Goal: Task Accomplishment & Management: Use online tool/utility

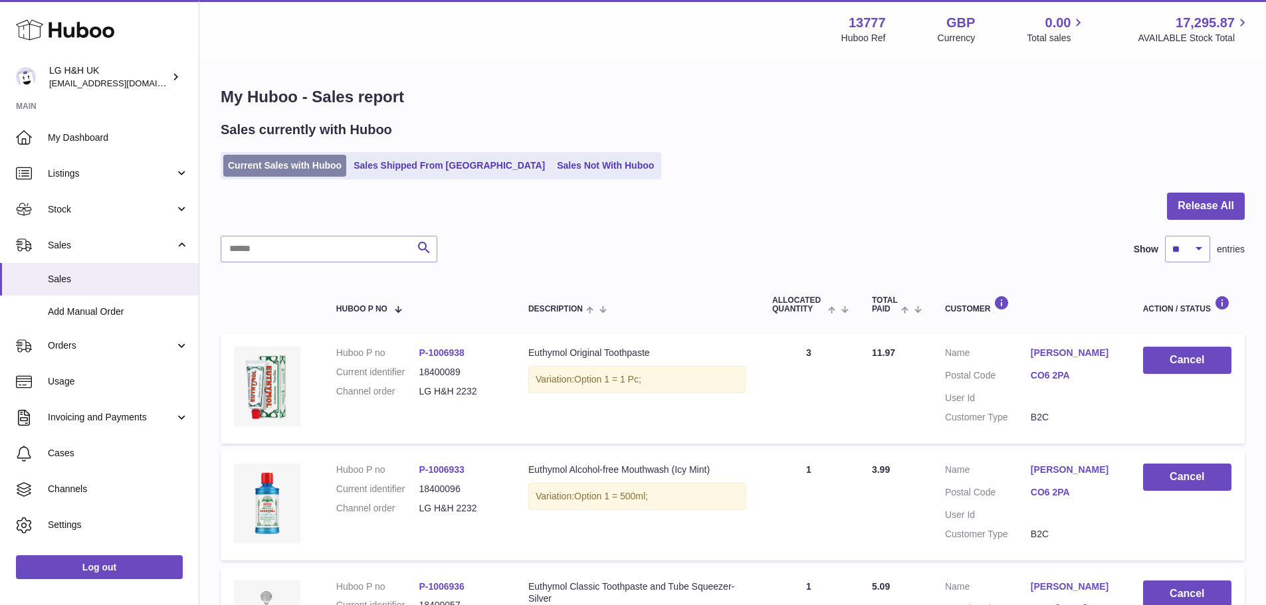
click at [305, 167] on link "Current Sales with Huboo" at bounding box center [284, 166] width 123 height 22
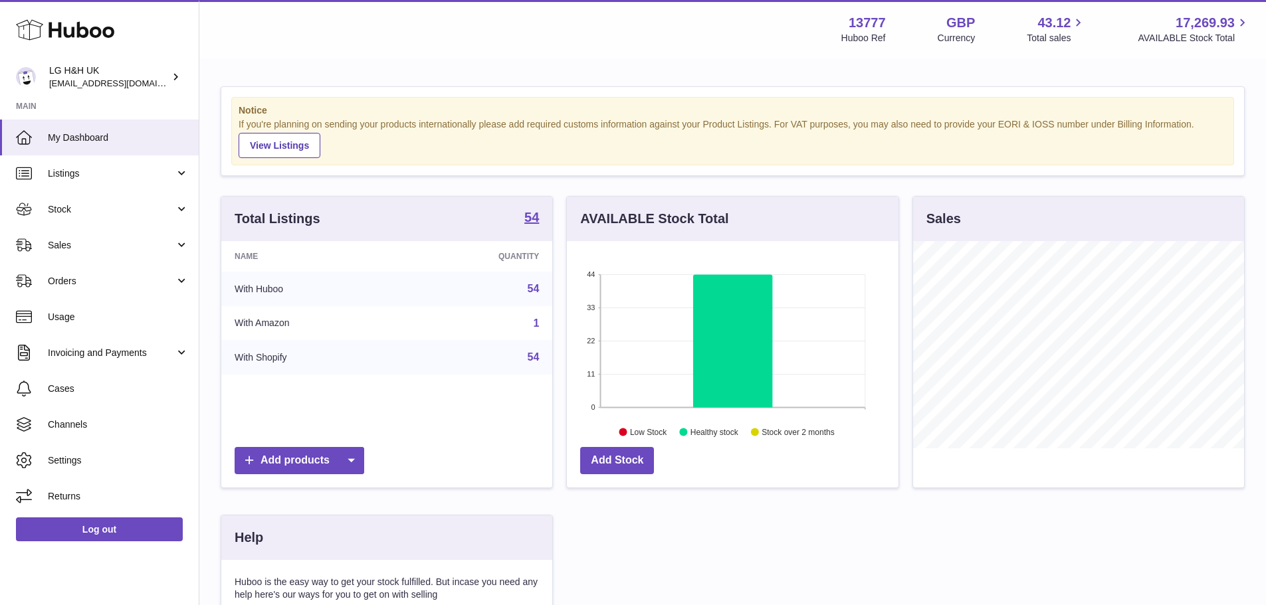
scroll to position [207, 332]
drag, startPoint x: 72, startPoint y: 242, endPoint x: 48, endPoint y: 292, distance: 54.7
click at [72, 243] on span "Sales" at bounding box center [111, 245] width 127 height 13
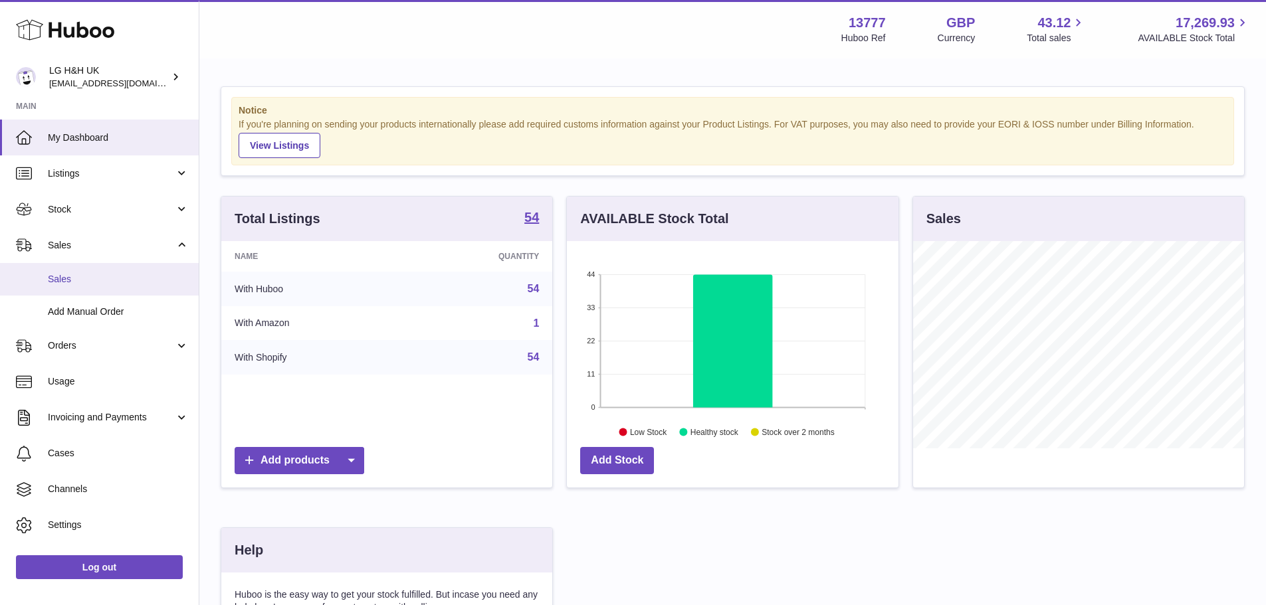
click at [58, 278] on span "Sales" at bounding box center [118, 279] width 141 height 13
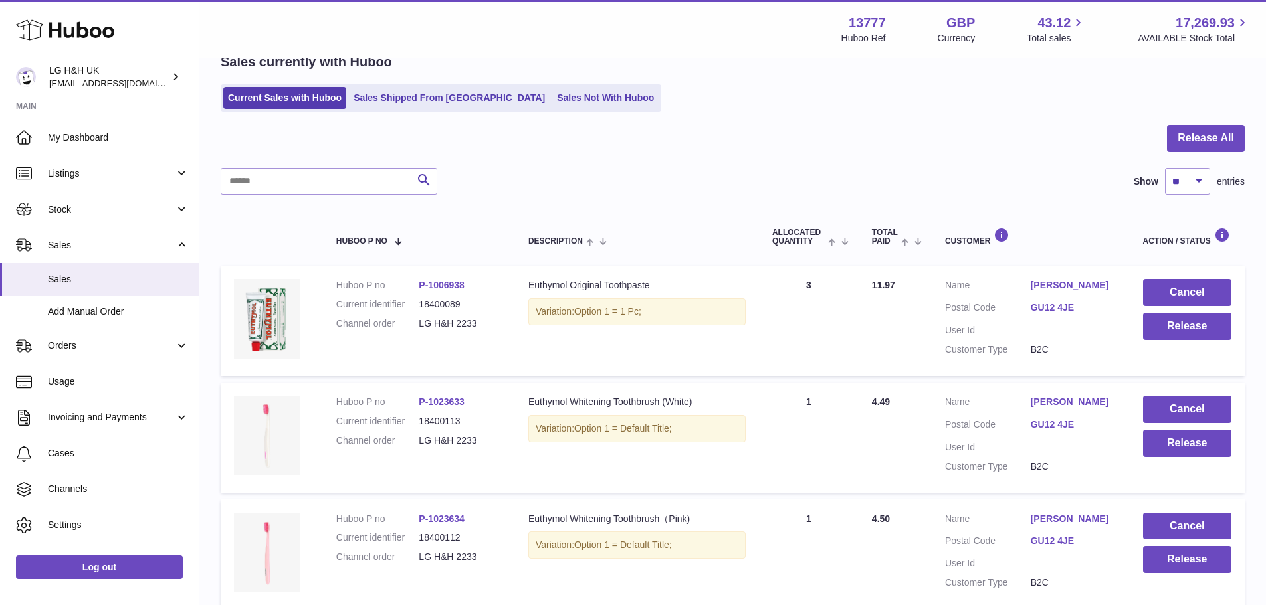
scroll to position [66, 0]
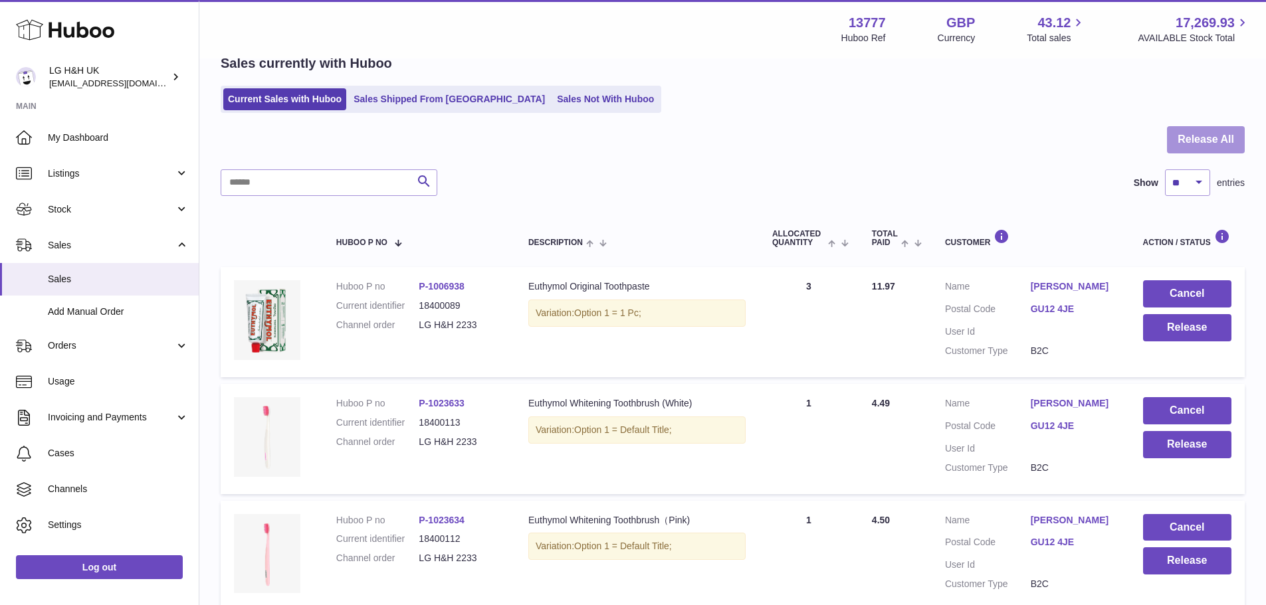
click at [1192, 139] on button "Release All" at bounding box center [1206, 139] width 78 height 27
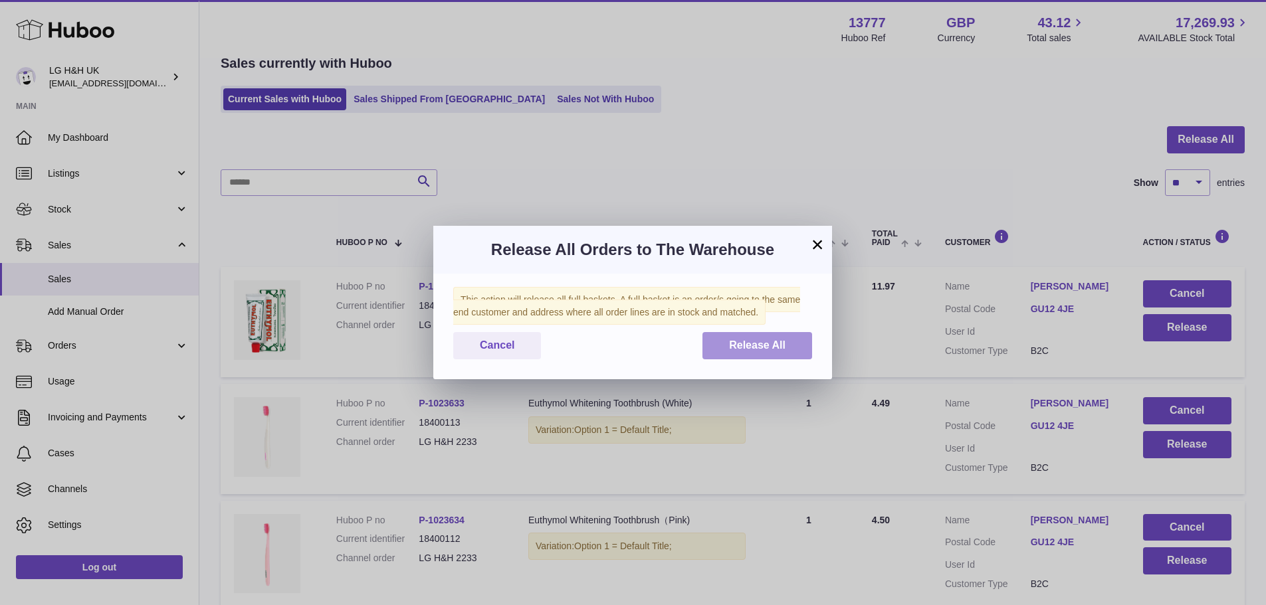
click at [781, 350] on span "Release All" at bounding box center [757, 344] width 56 height 11
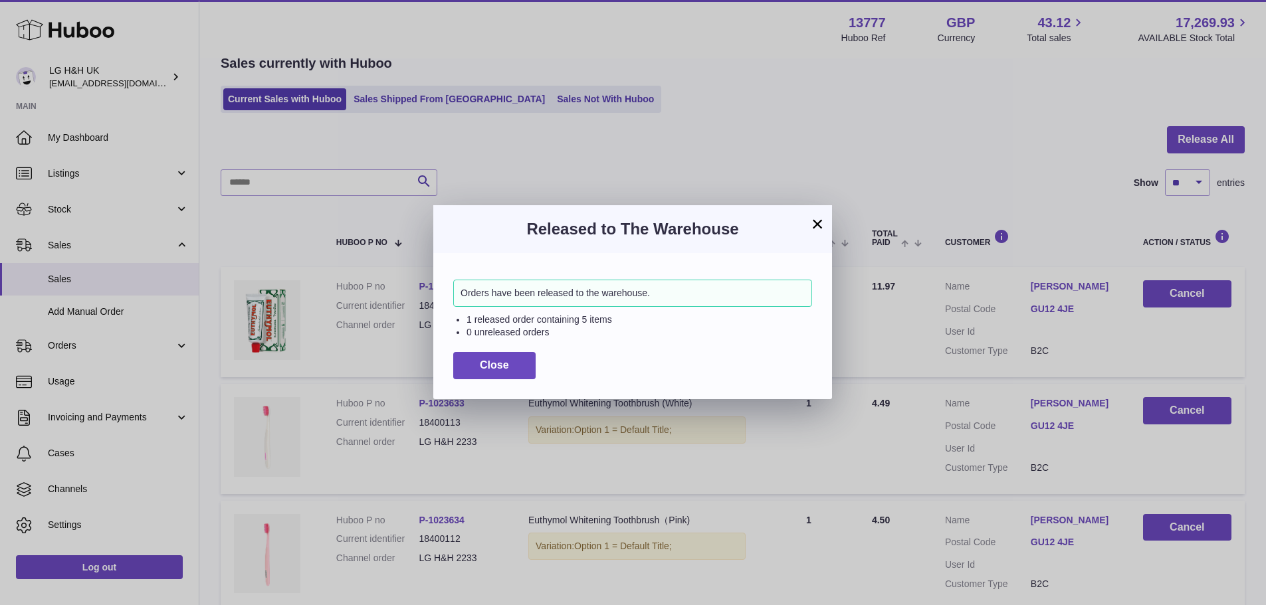
click at [808, 220] on h3 "Released to The Warehouse" at bounding box center [632, 229] width 359 height 21
click at [818, 221] on button "×" at bounding box center [817, 224] width 16 height 16
